Goal: Task Accomplishment & Management: Use online tool/utility

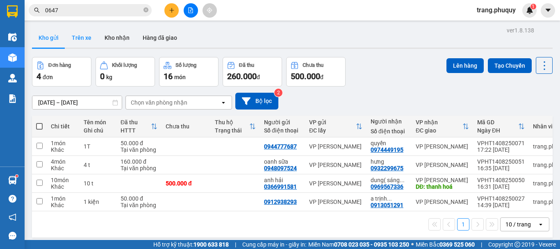
click at [85, 35] on button "Trên xe" at bounding box center [81, 38] width 33 height 20
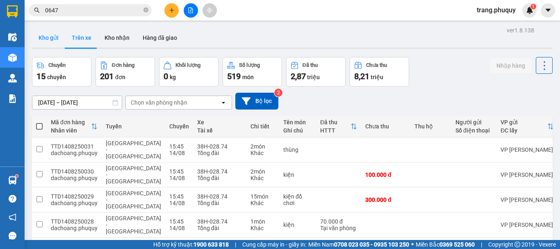
click at [50, 38] on button "Kho gửi" at bounding box center [48, 38] width 33 height 20
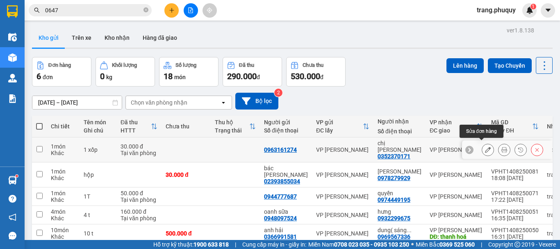
click at [486, 147] on button at bounding box center [487, 150] width 11 height 14
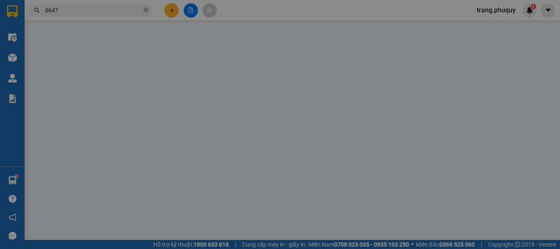
type input "0963161274"
type input "0352370171"
type input "chị [PERSON_NAME]"
type input "30.000"
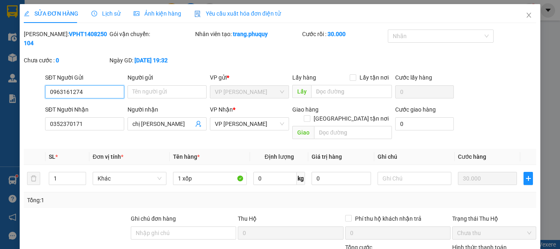
scroll to position [82, 0]
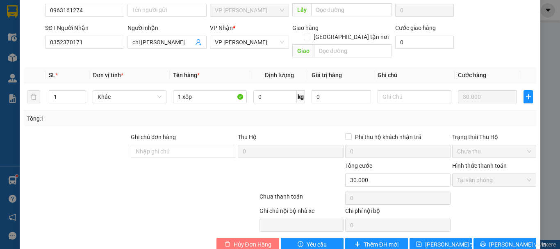
click at [256, 240] on span "Hủy Đơn Hàng" at bounding box center [253, 244] width 38 height 9
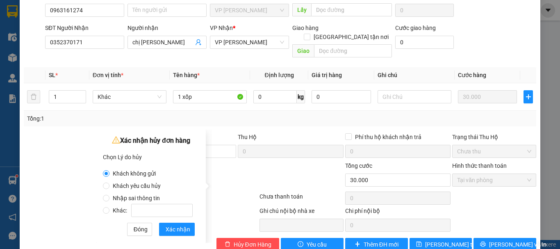
click at [141, 188] on label "Nhập sai thông tin" at bounding box center [149, 194] width 93 height 12
click at [110, 195] on input "Nhập sai thông tin" at bounding box center [106, 198] width 7 height 7
radio input "true"
radio input "false"
click at [105, 188] on input "Khách yêu cầu hủy" at bounding box center [106, 186] width 7 height 7
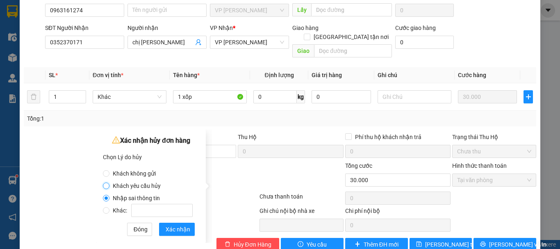
radio input "true"
radio input "false"
click at [179, 231] on span "Xác nhận" at bounding box center [178, 229] width 25 height 9
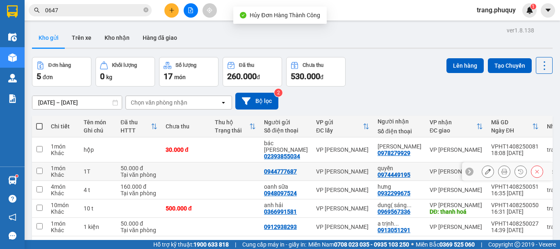
scroll to position [38, 0]
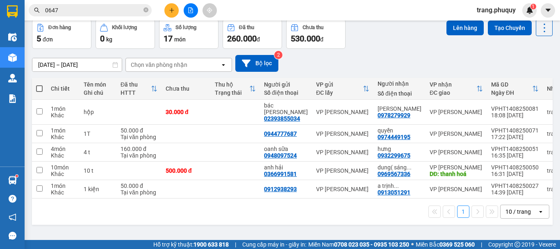
click at [37, 87] on span at bounding box center [39, 88] width 7 height 7
click at [39, 85] on input "checkbox" at bounding box center [39, 85] width 0 height 0
checkbox input "true"
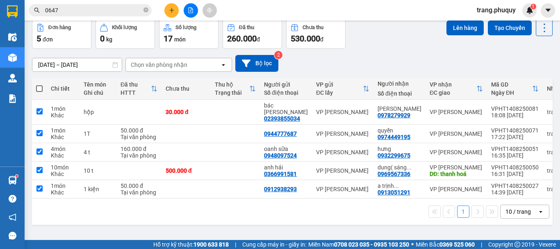
checkbox input "true"
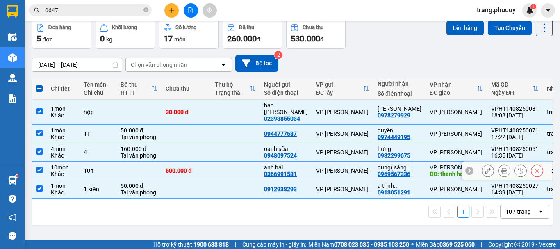
click at [39, 167] on input "checkbox" at bounding box center [40, 170] width 6 height 6
checkbox input "false"
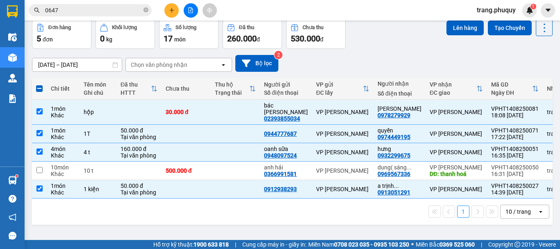
scroll to position [0, 0]
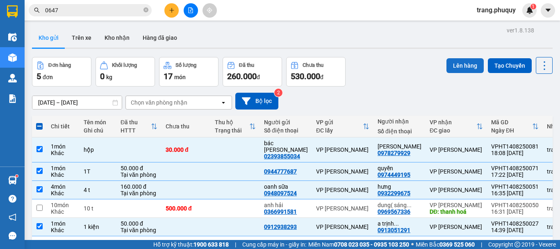
click at [451, 70] on button "Lên hàng" at bounding box center [465, 65] width 37 height 15
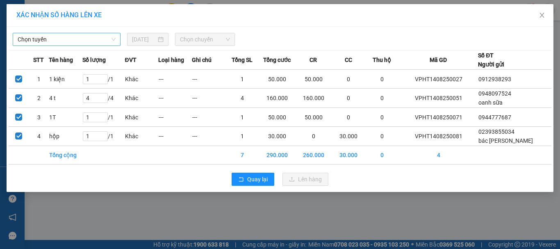
click at [97, 46] on div "Chọn tuyến" at bounding box center [67, 39] width 108 height 13
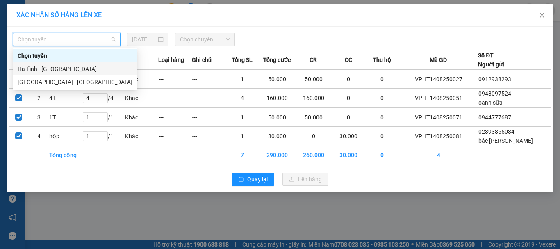
click at [45, 69] on div "Hà Tĩnh - [GEOGRAPHIC_DATA]" at bounding box center [75, 68] width 115 height 9
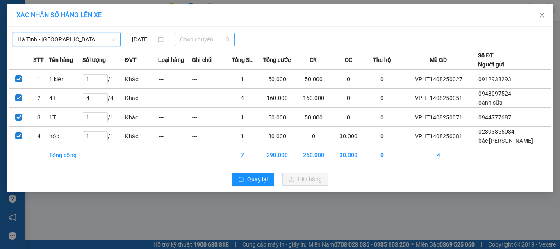
click at [194, 43] on span "Chọn chuyến" at bounding box center [205, 39] width 50 height 12
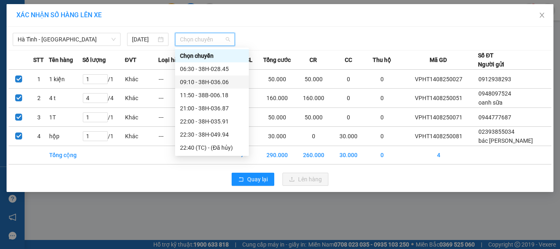
scroll to position [26, 0]
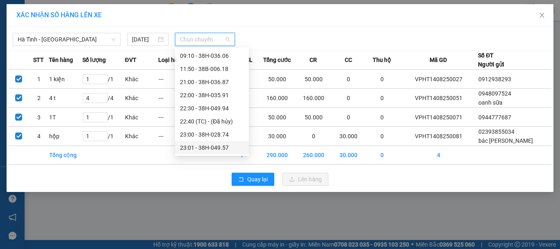
click at [217, 149] on div "23:01 - 38H-049.57" at bounding box center [212, 147] width 64 height 9
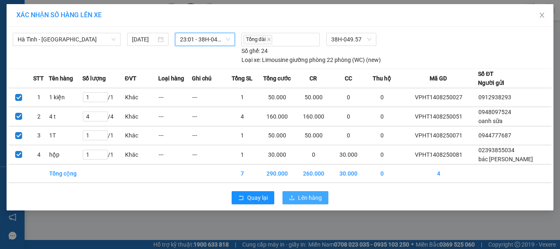
click at [300, 197] on span "Lên hàng" at bounding box center [310, 197] width 24 height 9
